Goal: Find specific page/section: Find specific page/section

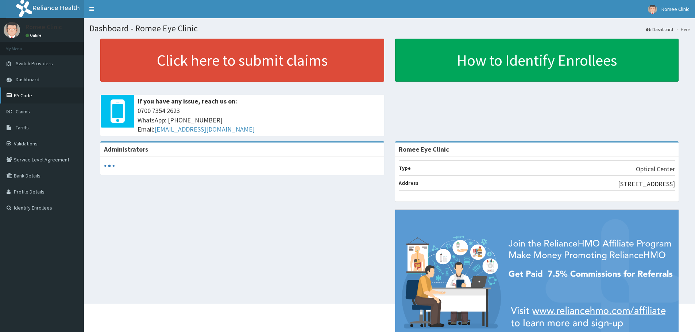
click at [30, 93] on link "PA Code" at bounding box center [42, 96] width 84 height 16
click at [55, 94] on link "PA Code" at bounding box center [42, 96] width 84 height 16
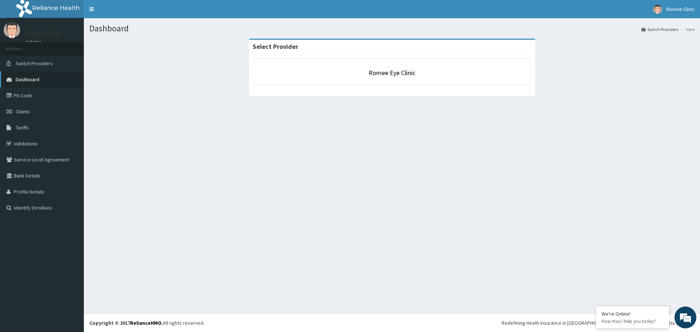
click at [50, 79] on link "Dashboard" at bounding box center [42, 79] width 84 height 16
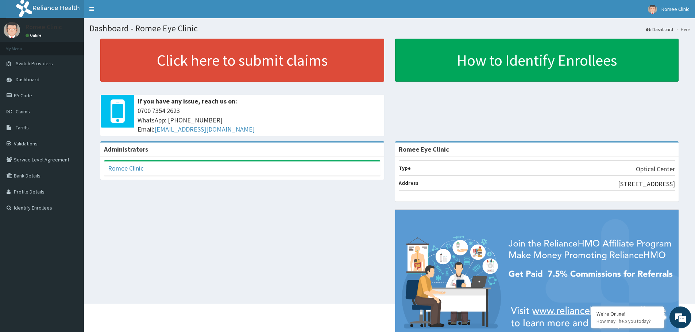
click at [163, 277] on div "Administrators Romee Clinic Full Name Romee Clinic Email Address [EMAIL_ADDRESS…" at bounding box center [389, 253] width 600 height 224
click at [40, 94] on link "PA Code" at bounding box center [42, 96] width 84 height 16
click at [47, 91] on link "PA Code" at bounding box center [42, 96] width 84 height 16
